Goal: Task Accomplishment & Management: Use online tool/utility

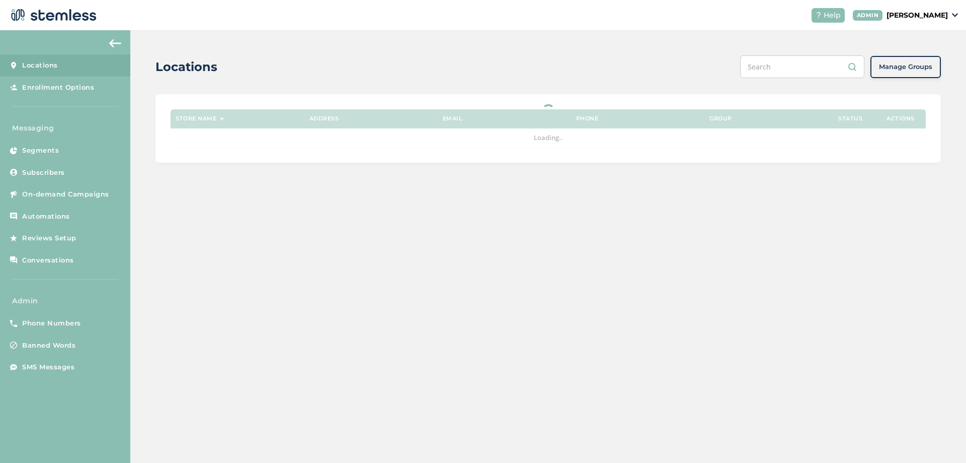
click at [935, 20] on p "[PERSON_NAME]" at bounding box center [917, 15] width 61 height 11
click at [915, 72] on span "Impersonate" at bounding box center [922, 72] width 49 height 10
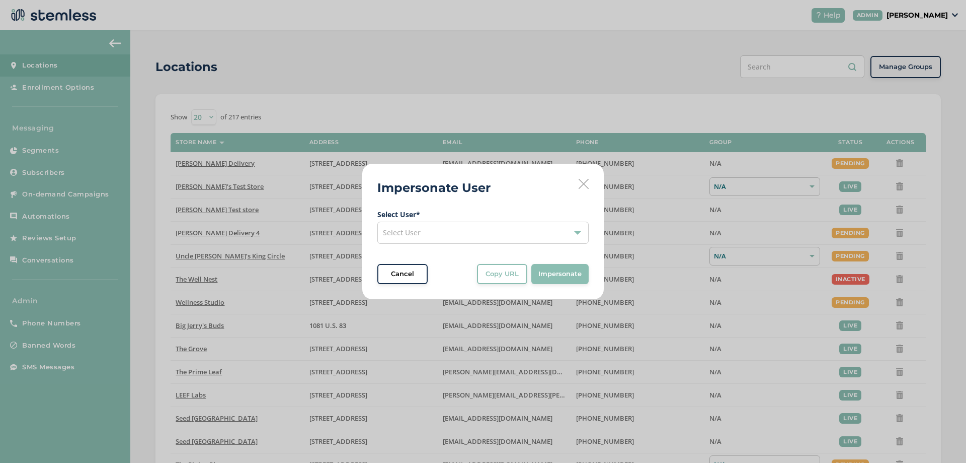
click at [489, 237] on div "Select User" at bounding box center [482, 232] width 211 height 22
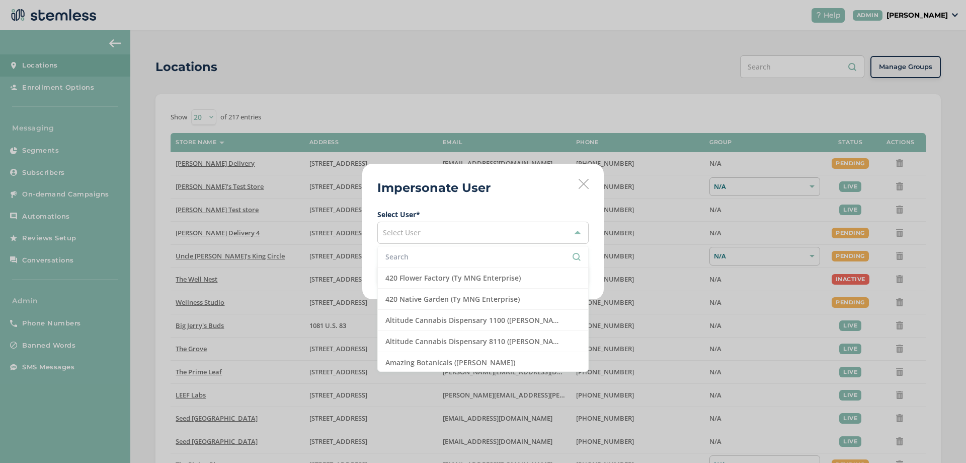
click at [436, 262] on li at bounding box center [483, 256] width 210 height 21
click at [430, 257] on input "text" at bounding box center [483, 256] width 195 height 11
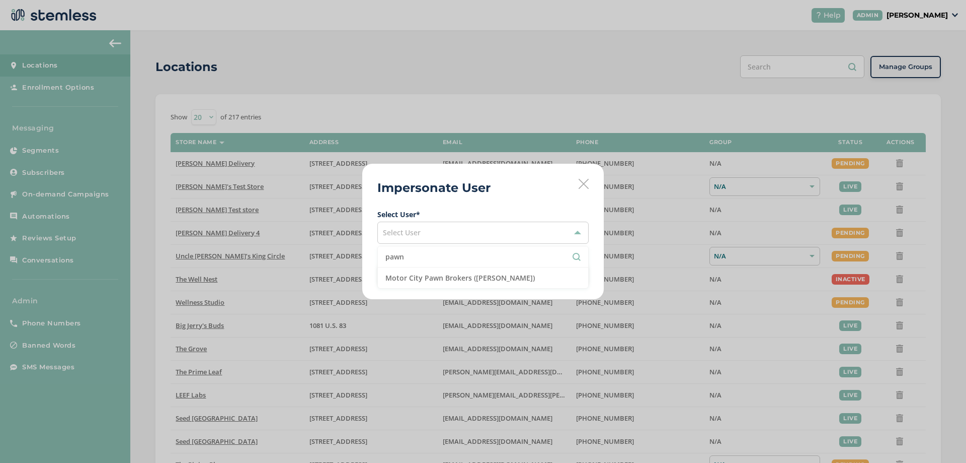
type input "pawn"
click at [449, 267] on li "pawn" at bounding box center [483, 256] width 210 height 21
click at [464, 273] on li "Motor City Pawn Brokers ([PERSON_NAME])" at bounding box center [483, 277] width 210 height 21
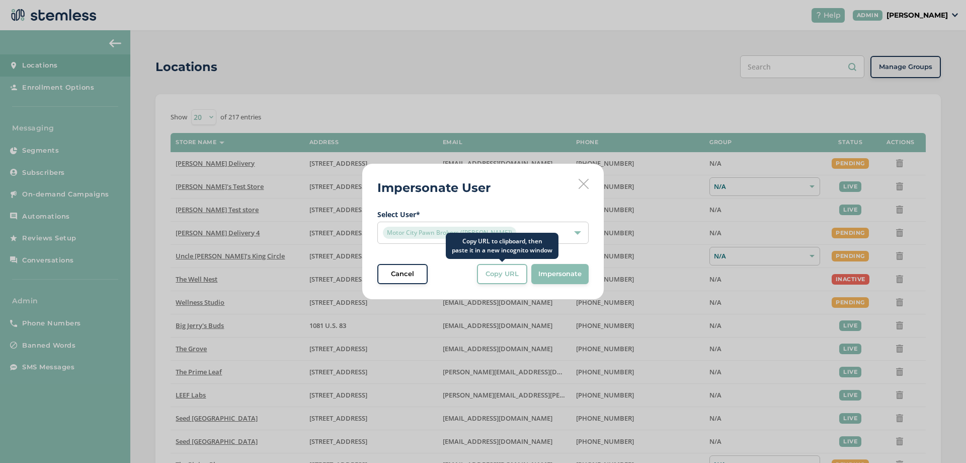
click at [500, 276] on span "Copy URL" at bounding box center [502, 274] width 33 height 10
